Goal: Task Accomplishment & Management: Manage account settings

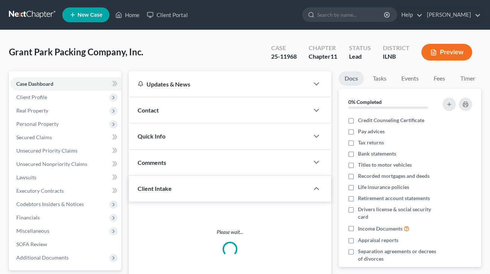
click at [451, 17] on link "David R Herzog" at bounding box center [451, 14] width 57 height 13
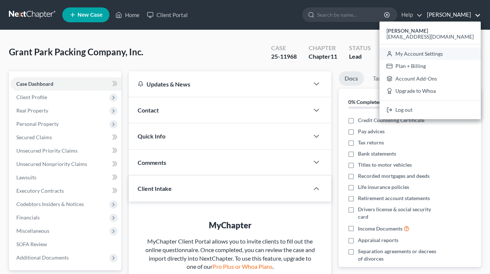
click at [441, 58] on link "My Account Settings" at bounding box center [429, 53] width 101 height 13
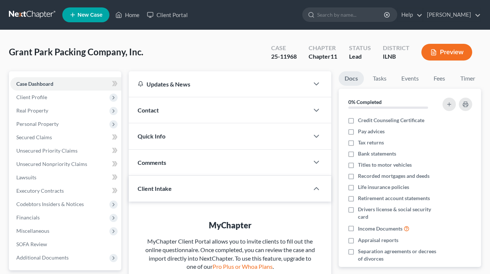
select select "23"
select select "14"
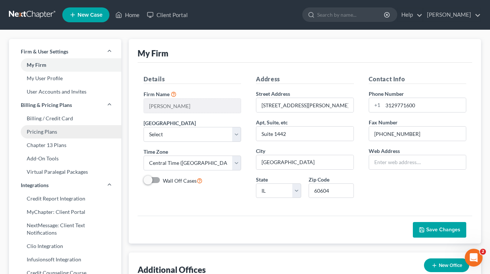
click at [44, 130] on link "Pricing Plans" at bounding box center [65, 131] width 112 height 13
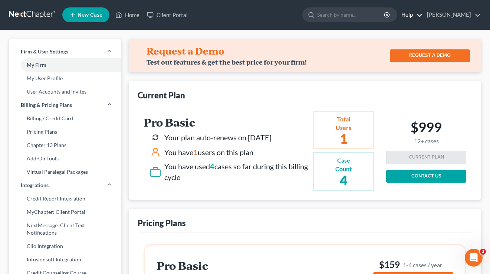
click at [416, 17] on link "Help" at bounding box center [409, 14] width 25 height 13
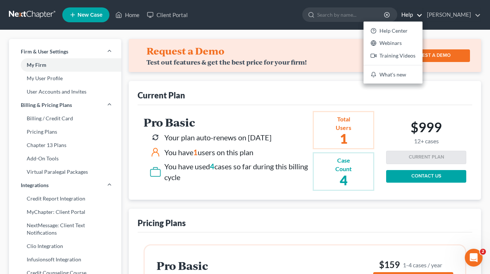
click at [293, 86] on div "Current Plan" at bounding box center [305, 93] width 334 height 24
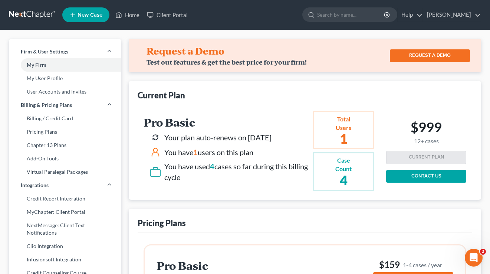
drag, startPoint x: 211, startPoint y: 182, endPoint x: 149, endPoint y: 129, distance: 81.7
click at [149, 129] on div "Pro Basic Your plan auto-renews on 05/09/2026 You have 1 users on this plan You…" at bounding box center [227, 150] width 169 height 69
click at [149, 128] on h2 "Pro Basic" at bounding box center [226, 122] width 166 height 12
click at [452, 15] on link "David R Herzog" at bounding box center [451, 14] width 57 height 13
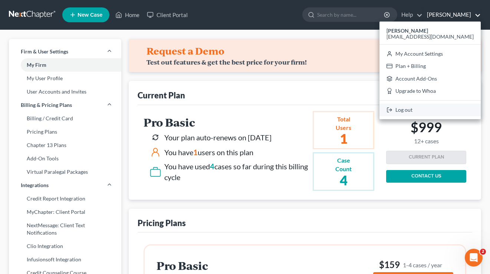
click at [434, 106] on link "Log out" at bounding box center [429, 109] width 101 height 13
